Goal: Task Accomplishment & Management: Complete application form

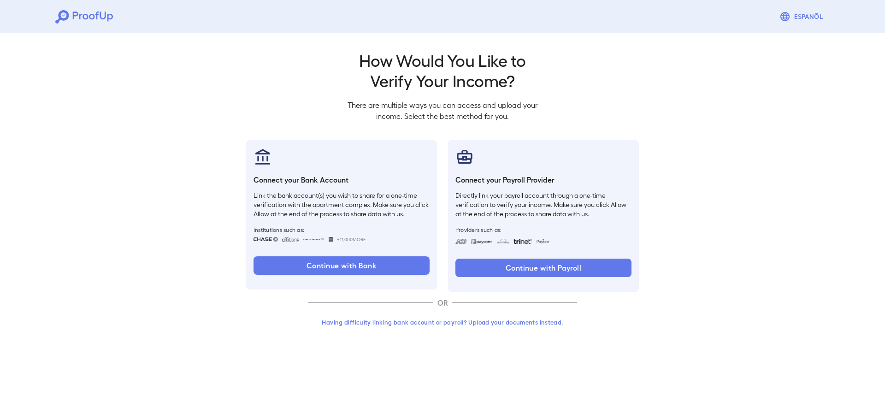
click at [421, 322] on button "Having difficulty linking bank account or payroll? Upload your documents instea…" at bounding box center [442, 322] width 269 height 17
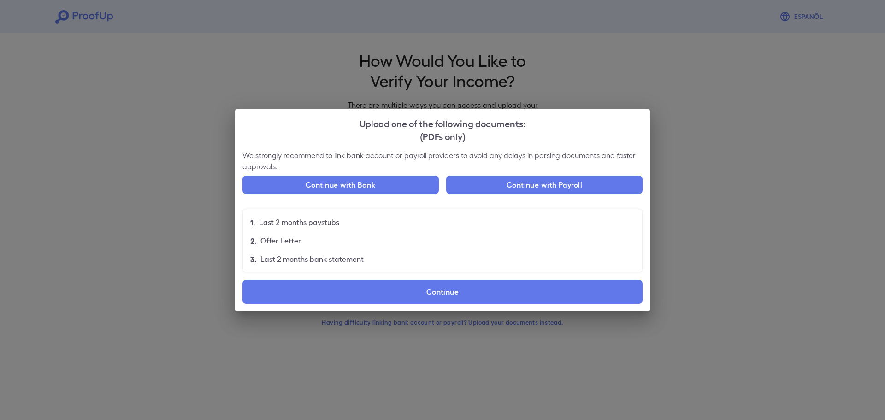
click at [444, 242] on li "2. Offer Letter" at bounding box center [442, 240] width 399 height 18
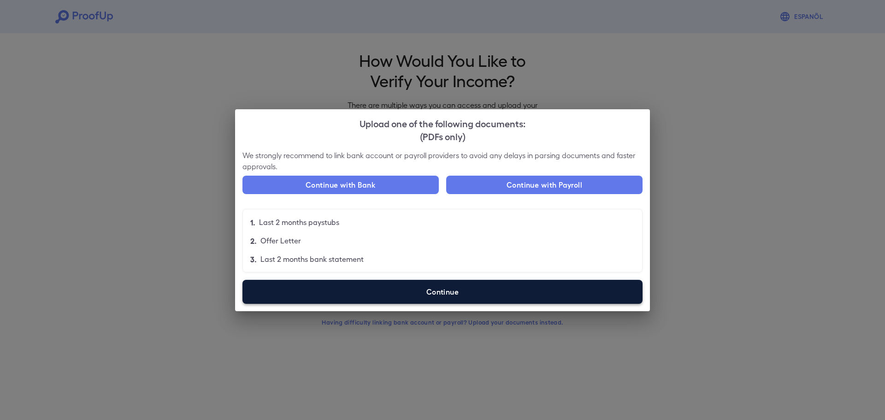
click at [445, 293] on label "Continue" at bounding box center [442, 292] width 400 height 24
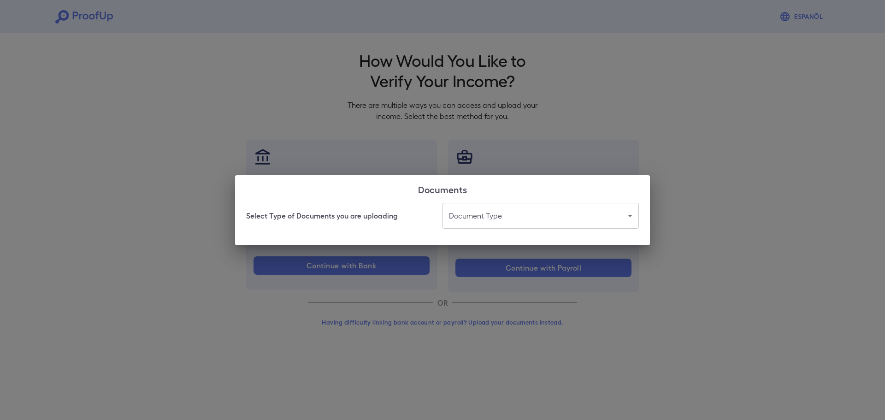
click at [524, 223] on body "Espanõl Go back How Would You Like to Verify Your Income? There are multiple wa…" at bounding box center [442, 176] width 885 height 352
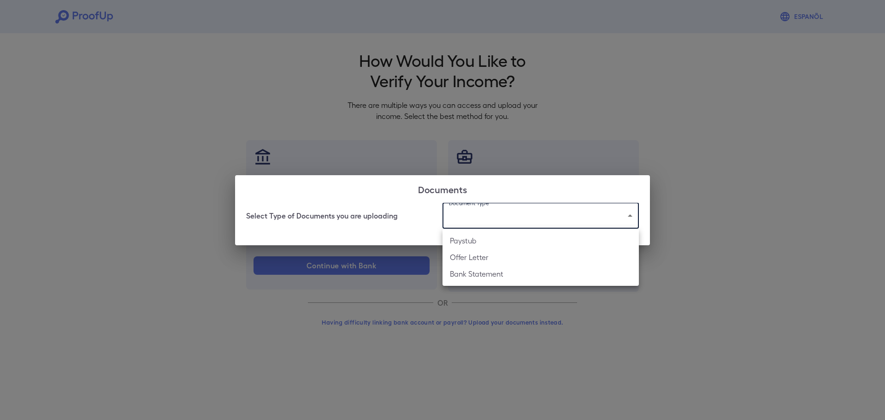
click at [509, 257] on li "Offer Letter" at bounding box center [540, 257] width 196 height 17
type input "**********"
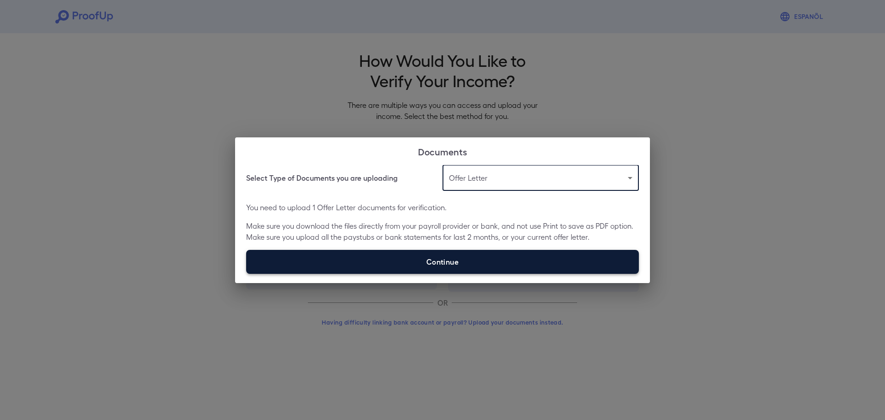
click at [455, 261] on label "Continue" at bounding box center [442, 262] width 393 height 24
click at [246, 273] on input "Continue" at bounding box center [246, 273] width 0 height 0
type input "**********"
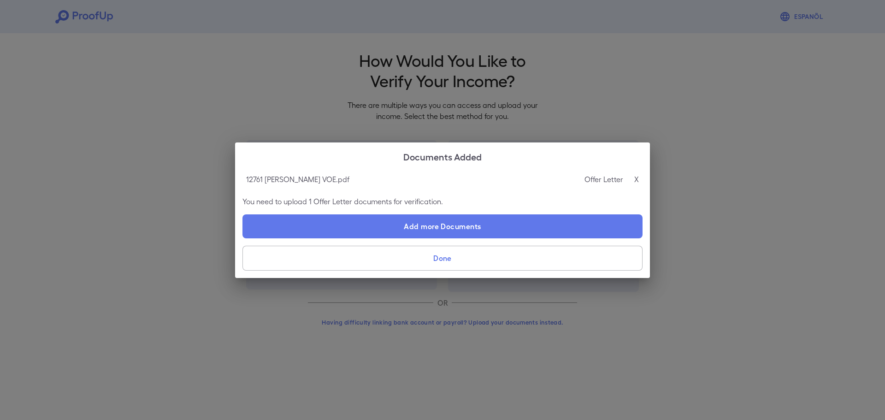
click at [444, 258] on button "Done" at bounding box center [442, 258] width 400 height 25
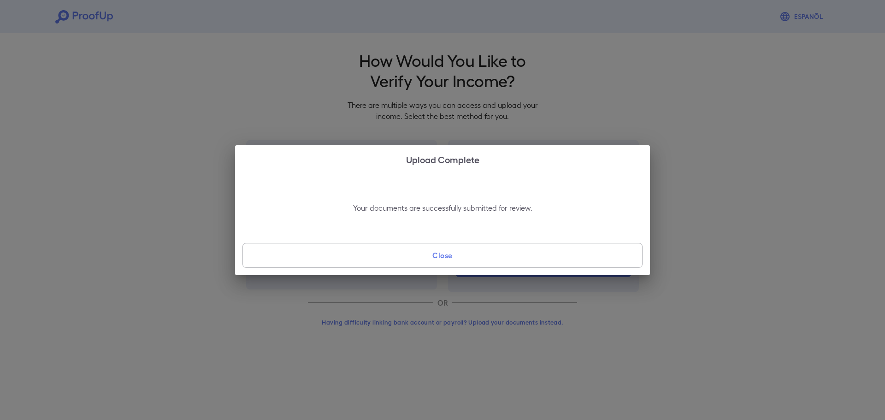
click at [444, 258] on button "Close" at bounding box center [442, 255] width 400 height 25
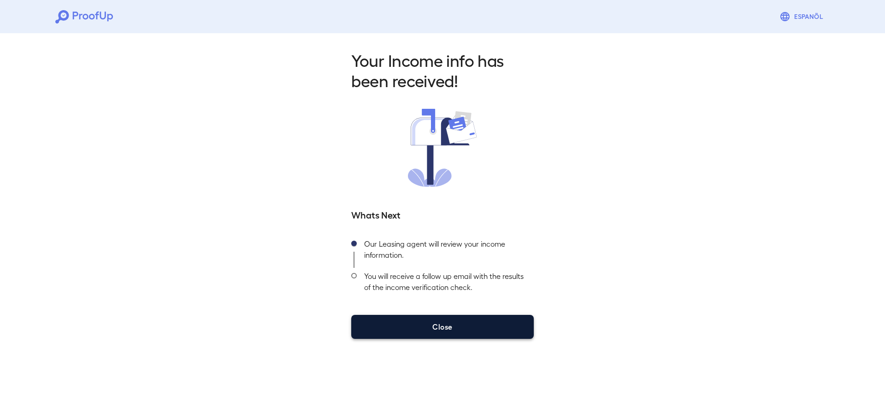
click at [454, 328] on button "Close" at bounding box center [442, 327] width 182 height 24
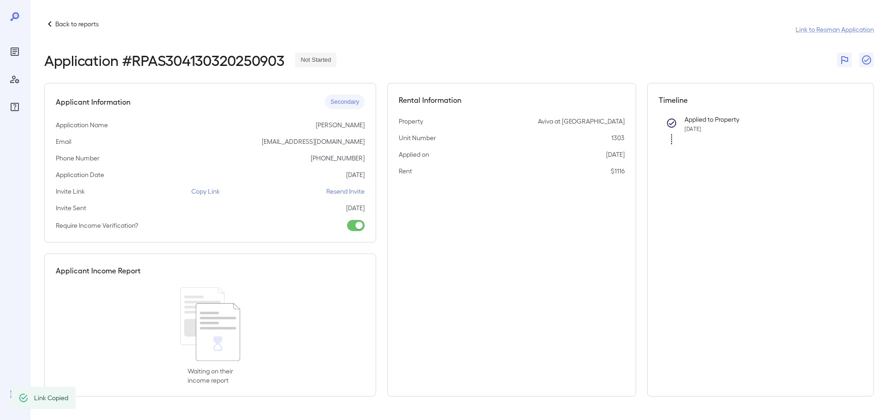
click at [94, 26] on p "Back to reports" at bounding box center [76, 23] width 43 height 9
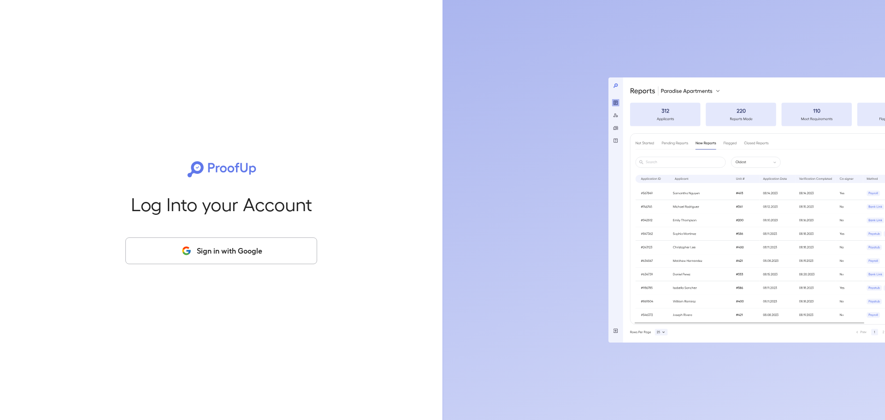
click at [220, 247] on button "Sign in with Google" at bounding box center [221, 250] width 192 height 27
